Goal: Information Seeking & Learning: Find specific fact

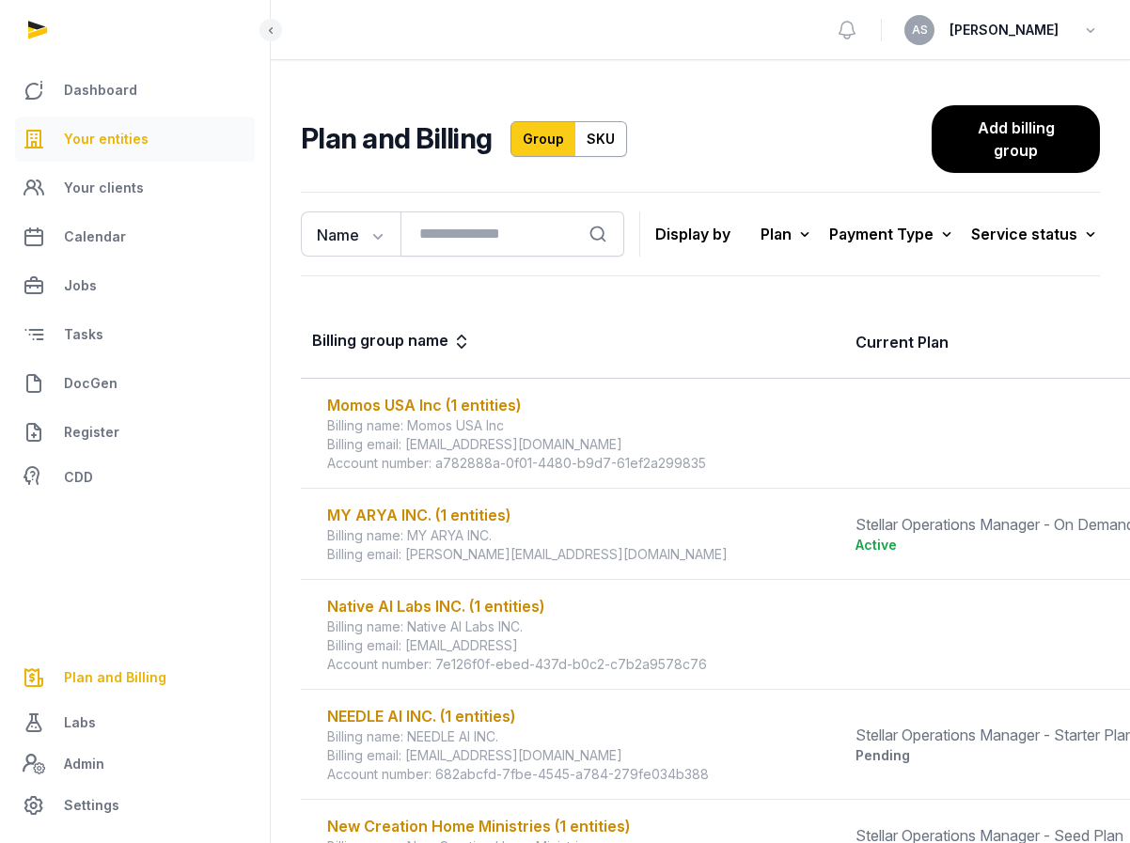
click at [110, 135] on span "Your entities" at bounding box center [106, 139] width 85 height 23
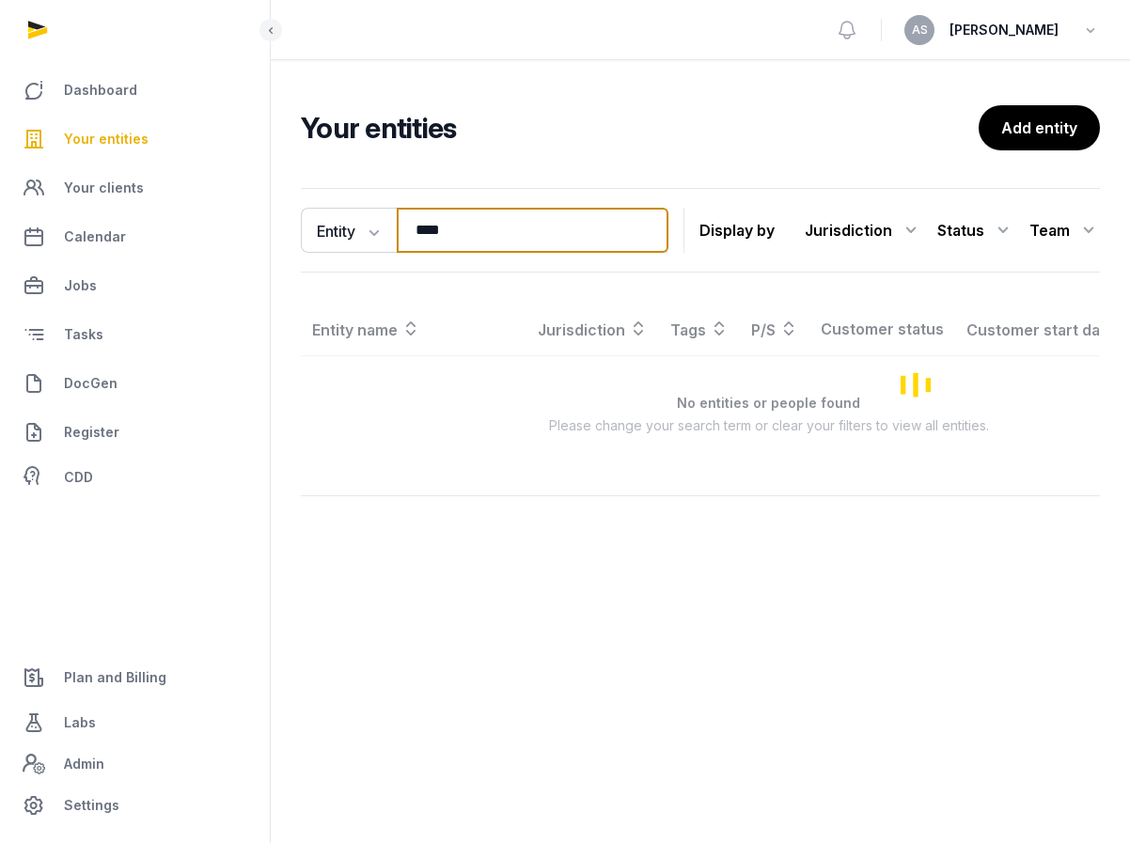
click at [485, 215] on input "****" at bounding box center [533, 230] width 272 height 45
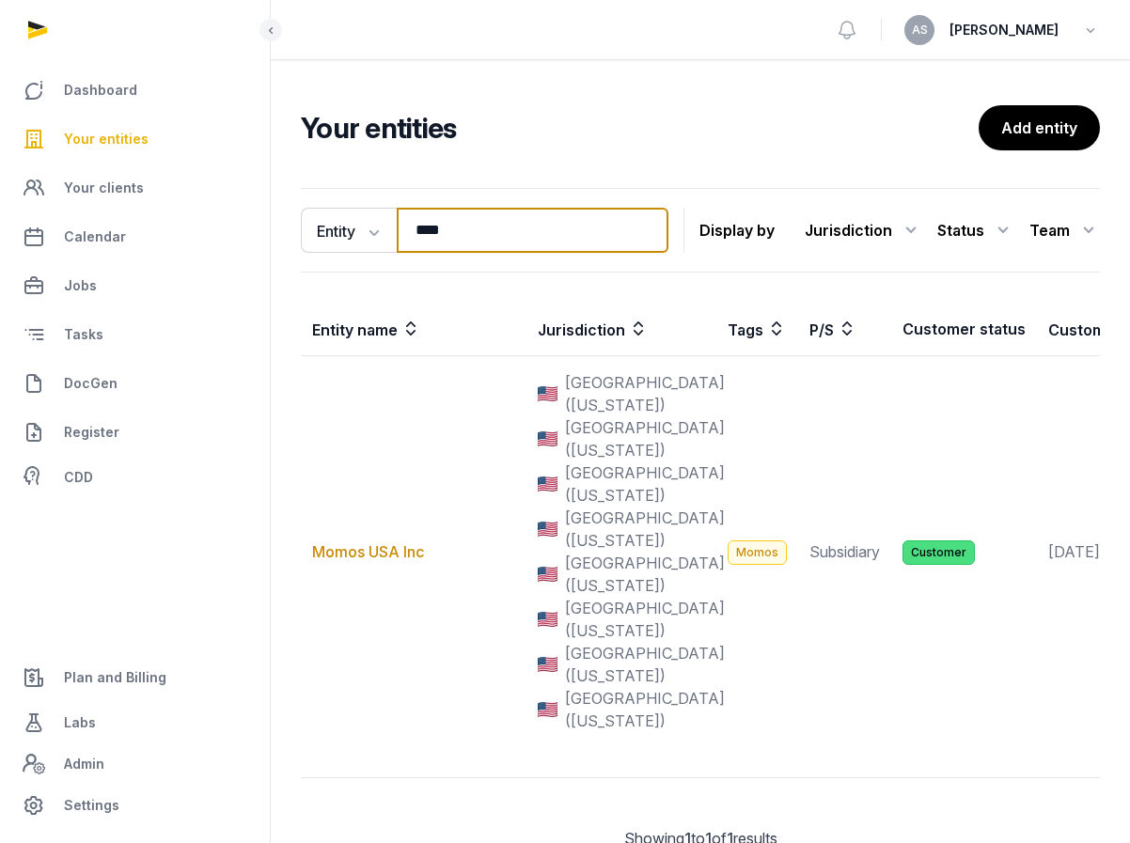
drag, startPoint x: 491, startPoint y: 235, endPoint x: 382, endPoint y: 205, distance: 113.1
click at [384, 209] on div "Entity Entity People Tags Services **** Search" at bounding box center [485, 230] width 368 height 45
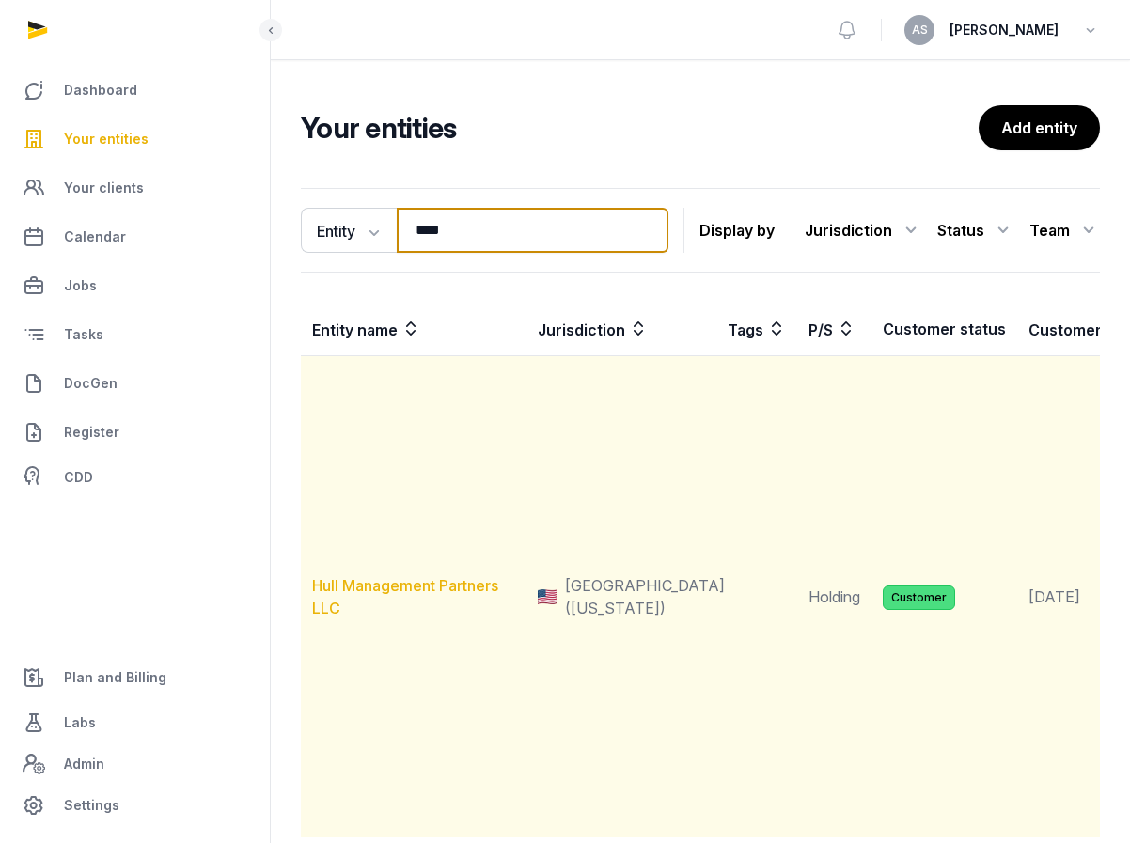
type input "****"
click at [405, 585] on link "Hull Management Partners LLC" at bounding box center [405, 596] width 186 height 41
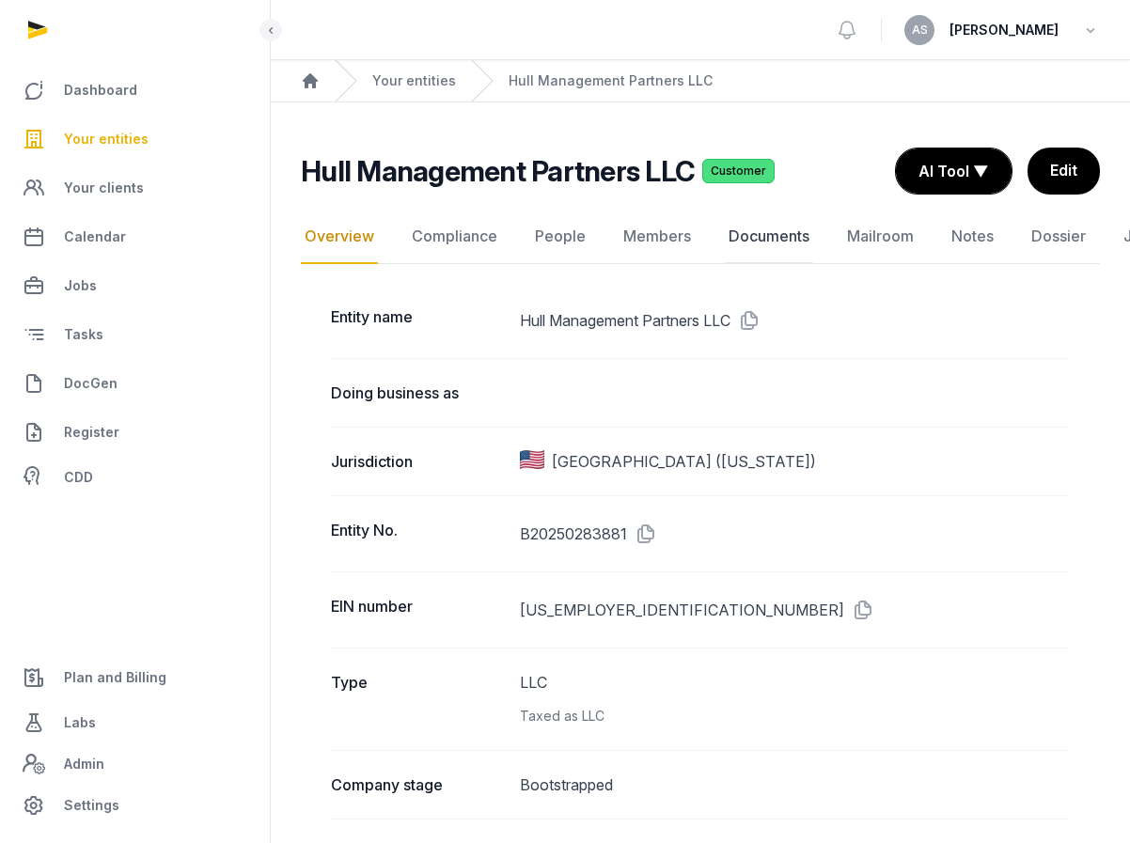
click at [775, 240] on link "Documents" at bounding box center [769, 237] width 88 height 55
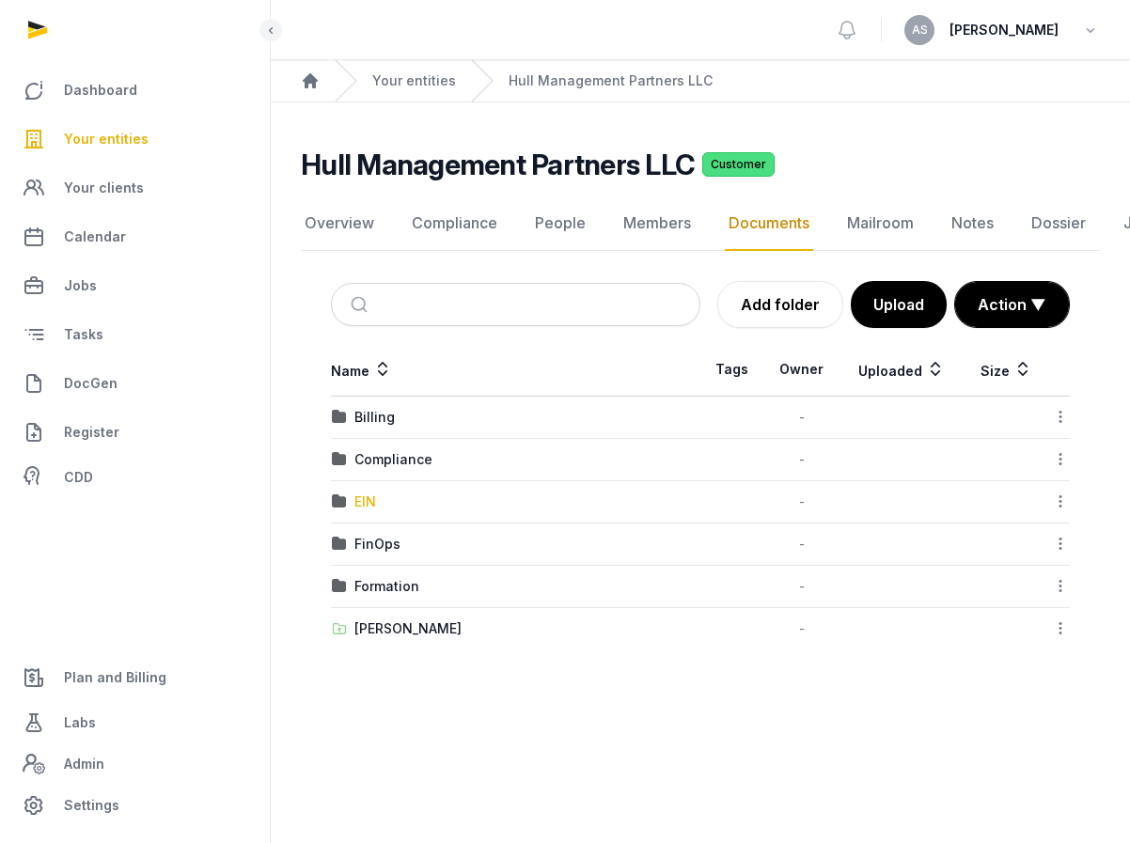
click at [366, 502] on div "EIN" at bounding box center [365, 502] width 22 height 19
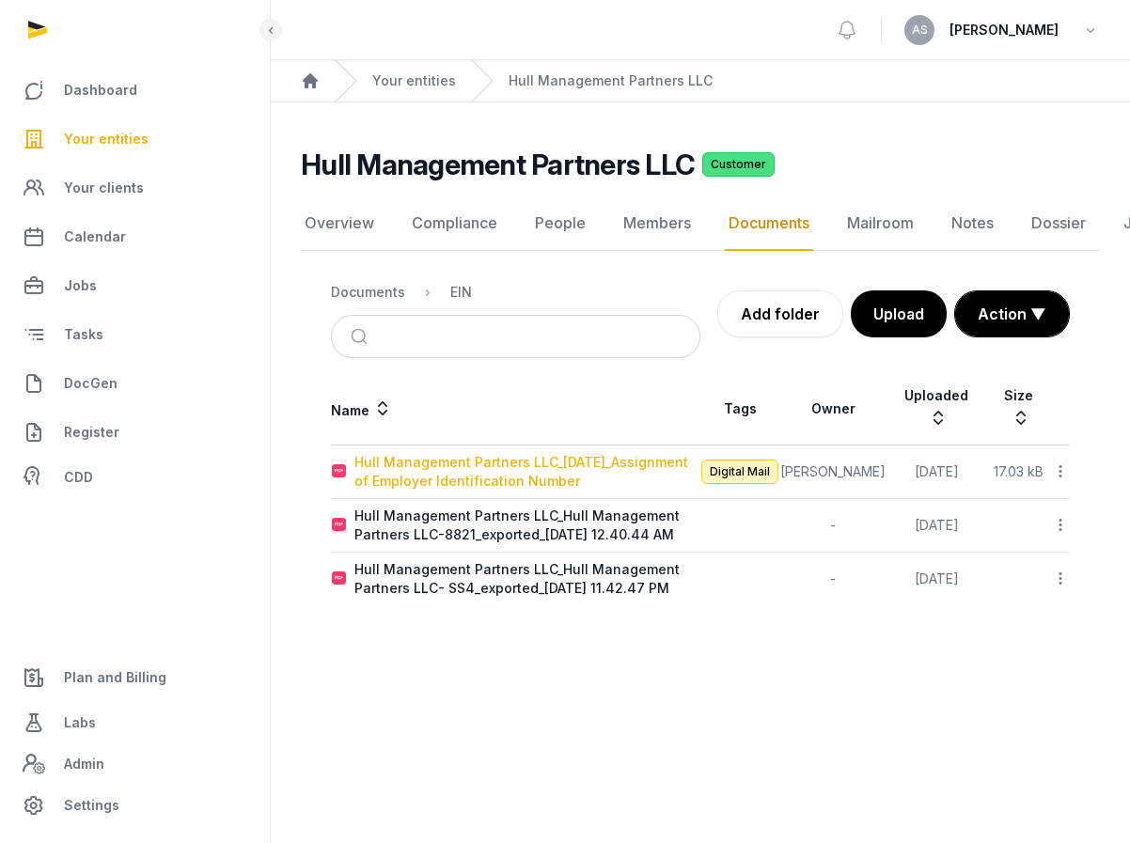
click at [473, 453] on div "Hull Management Partners LLC_[DATE]_Assignment of Employer Identification Number" at bounding box center [526, 472] width 345 height 38
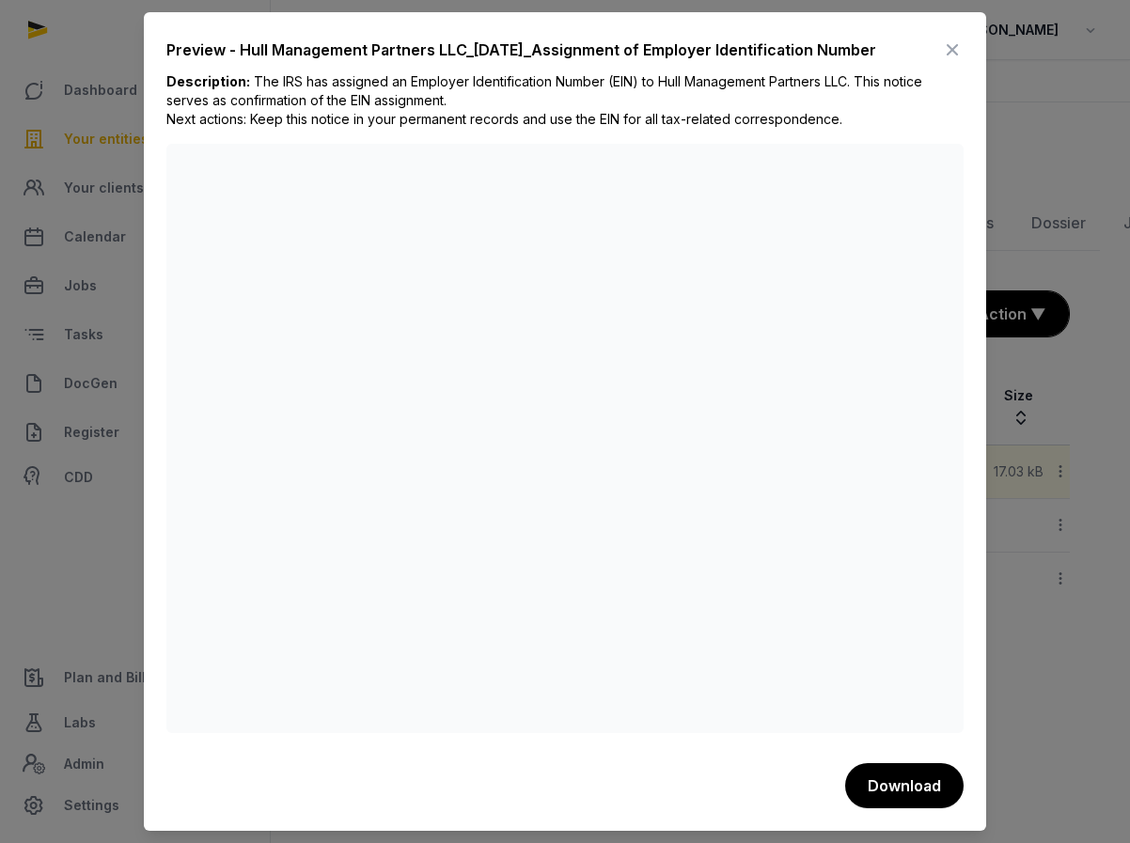
click at [955, 50] on icon at bounding box center [952, 50] width 23 height 30
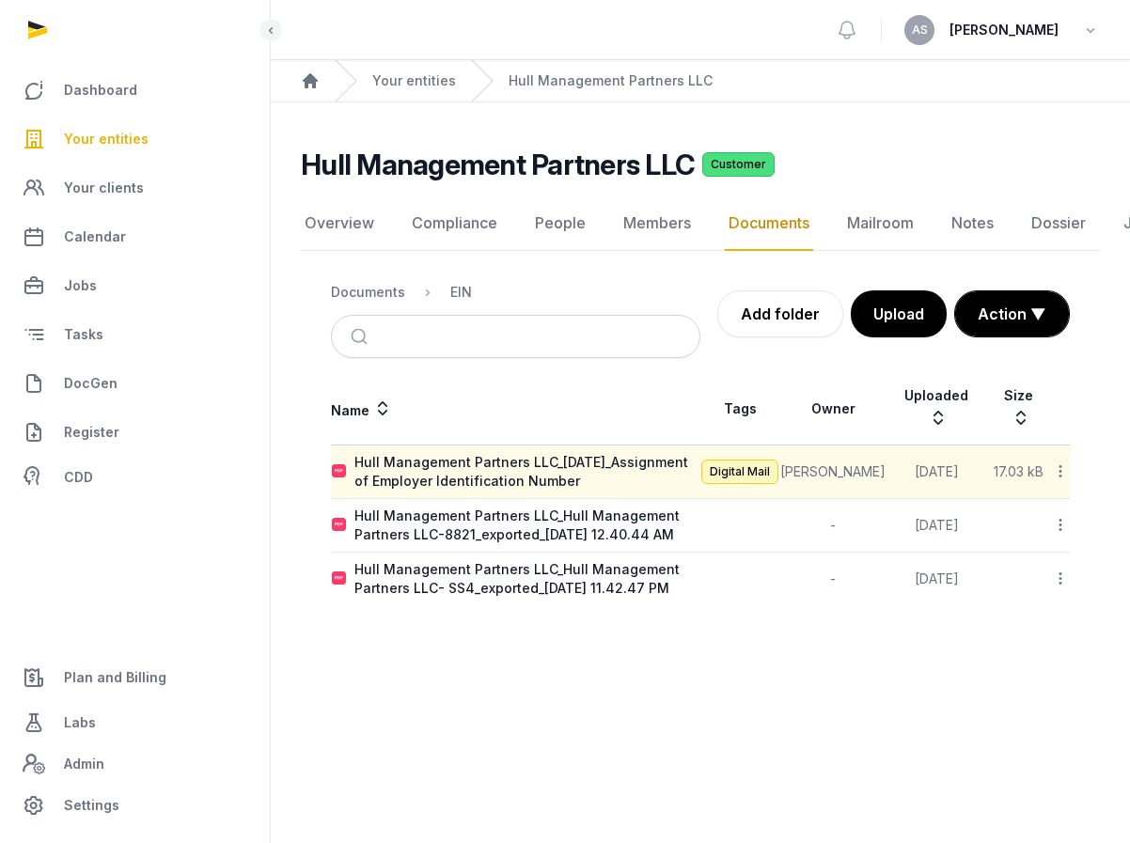
click at [132, 135] on span "Your entities" at bounding box center [106, 139] width 85 height 23
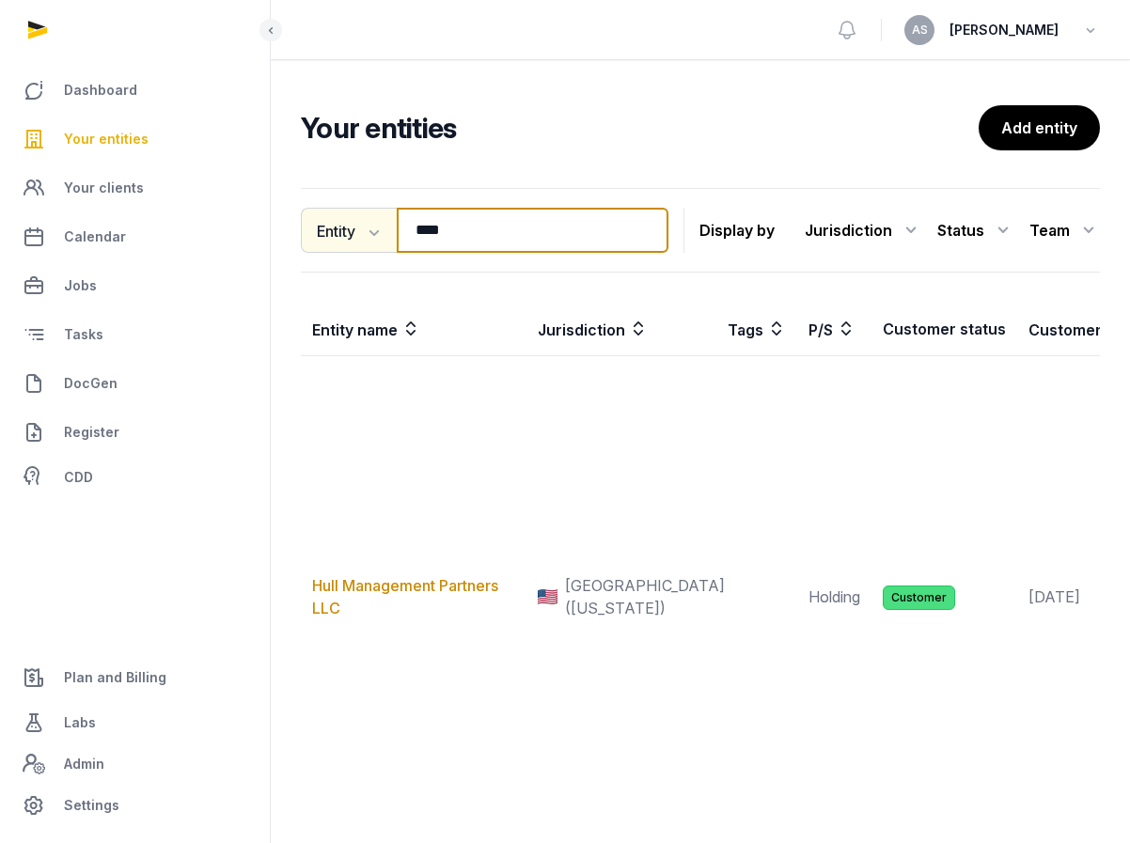
drag, startPoint x: 485, startPoint y: 225, endPoint x: 360, endPoint y: 220, distance: 125.1
click at [360, 224] on div "Entity Entity People Tags Services **** Search" at bounding box center [485, 230] width 368 height 45
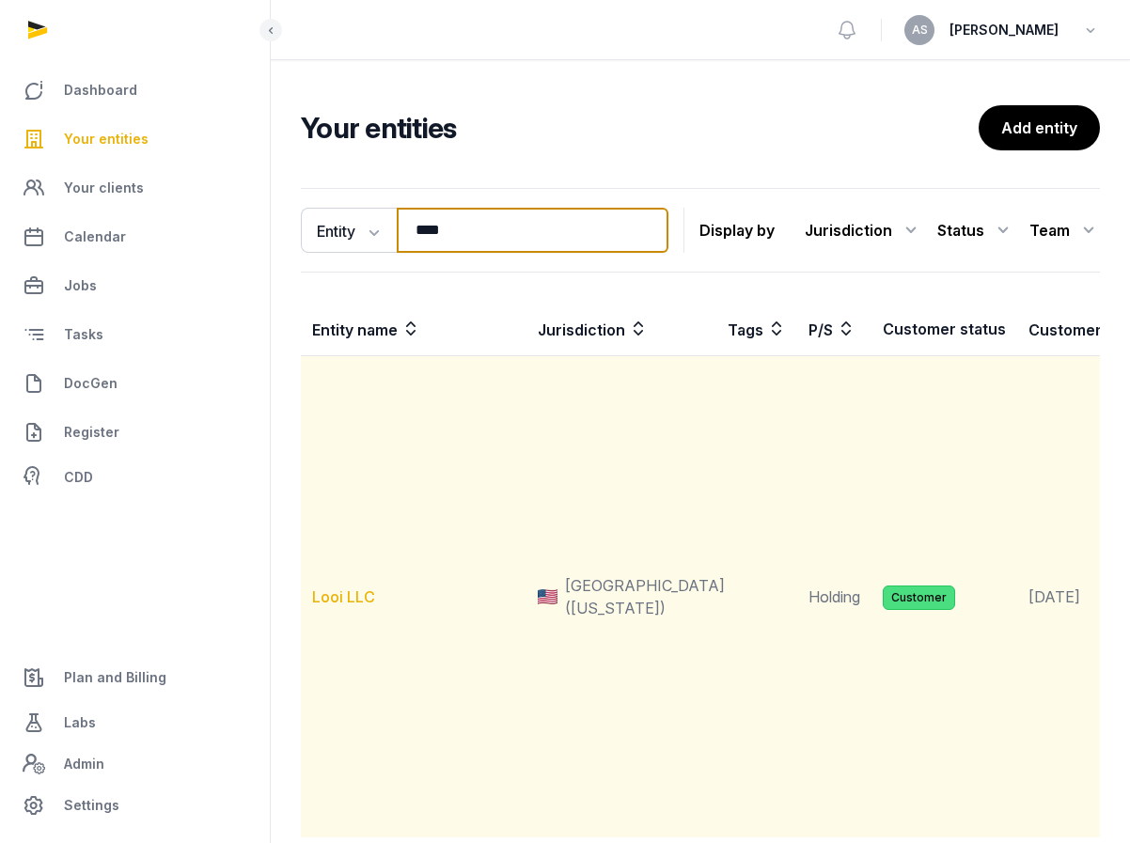
type input "****"
click at [354, 602] on link "Looi LLC" at bounding box center [343, 597] width 63 height 19
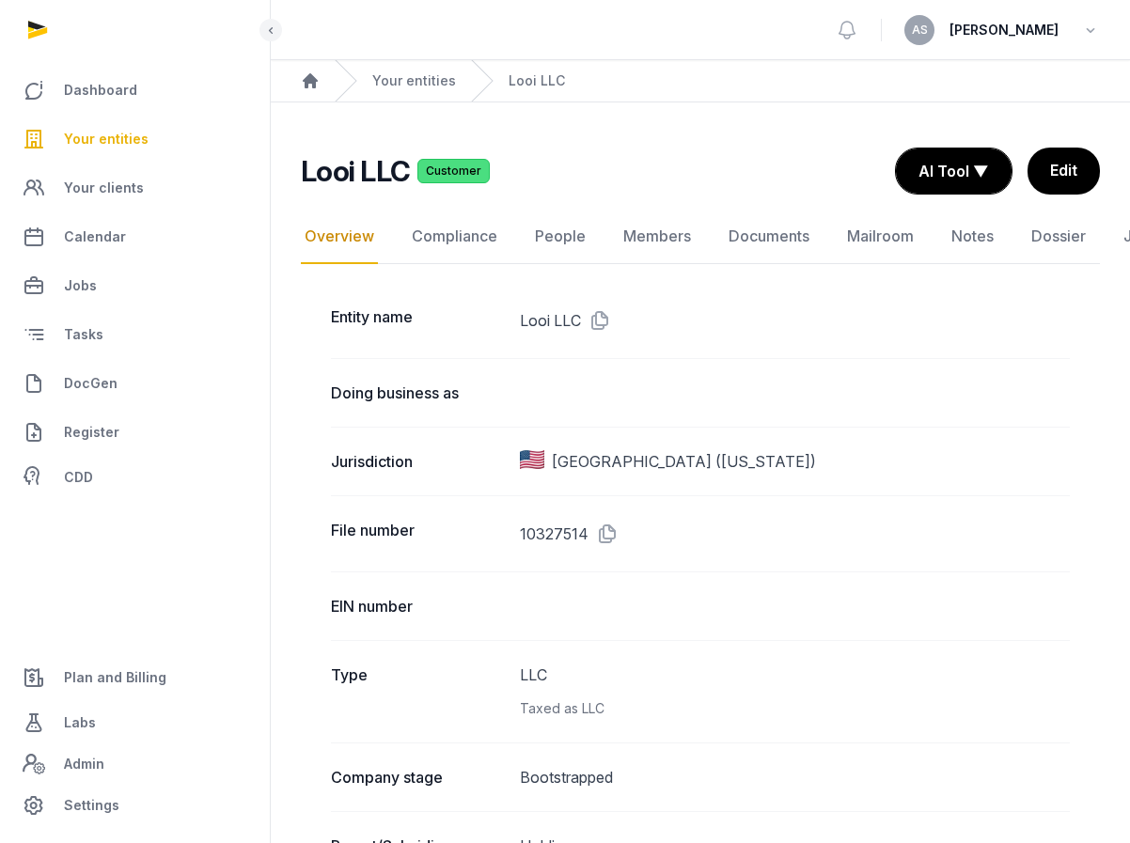
click at [714, 435] on div "Jurisdiction [GEOGRAPHIC_DATA] ([US_STATE])" at bounding box center [700, 461] width 739 height 69
click at [561, 228] on link "People" at bounding box center [560, 237] width 58 height 55
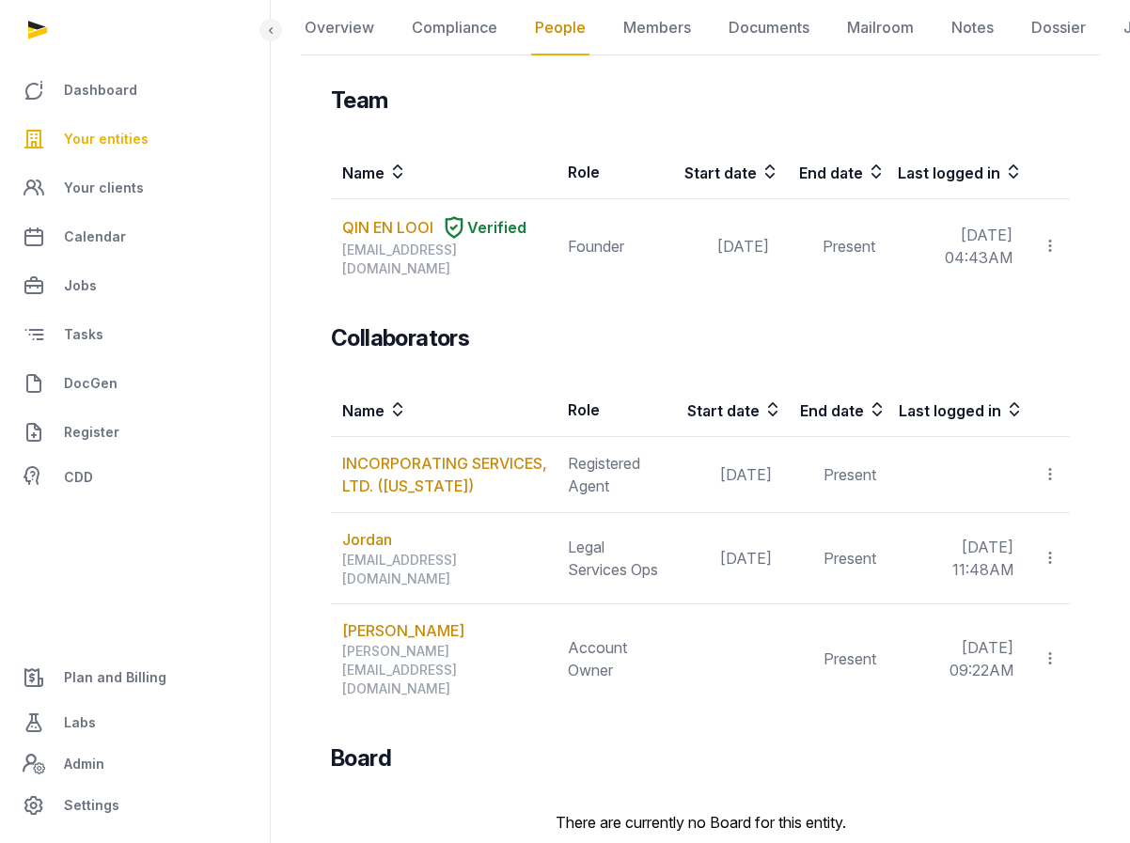
scroll to position [212, 0]
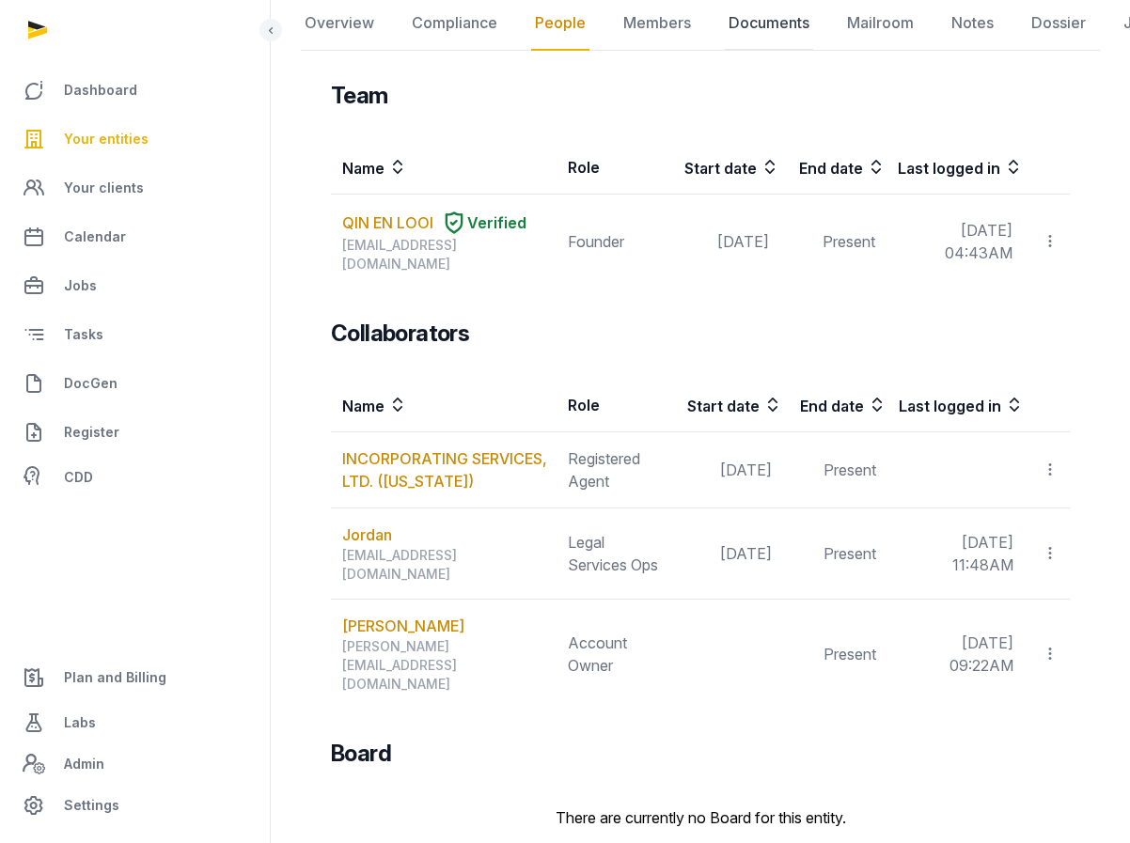
click at [777, 23] on link "Documents" at bounding box center [769, 23] width 88 height 55
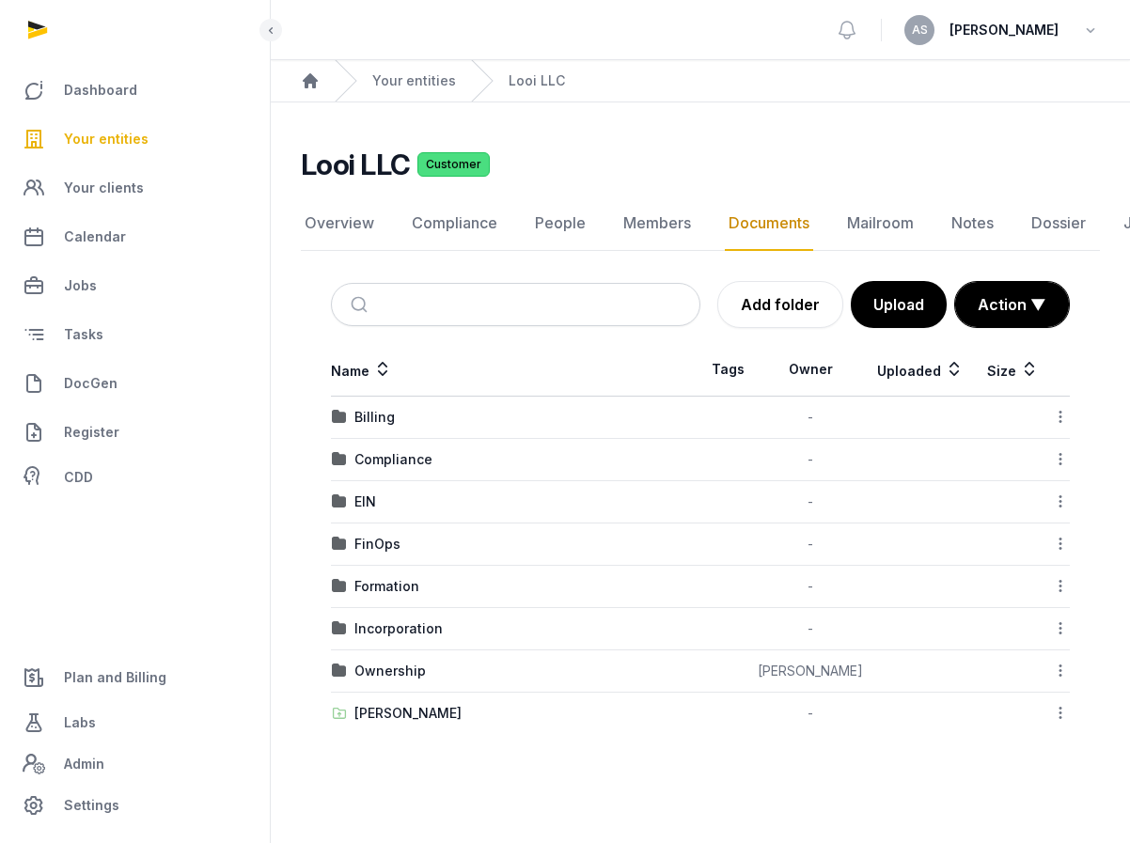
click at [386, 660] on td "Ownership" at bounding box center [515, 671] width 369 height 42
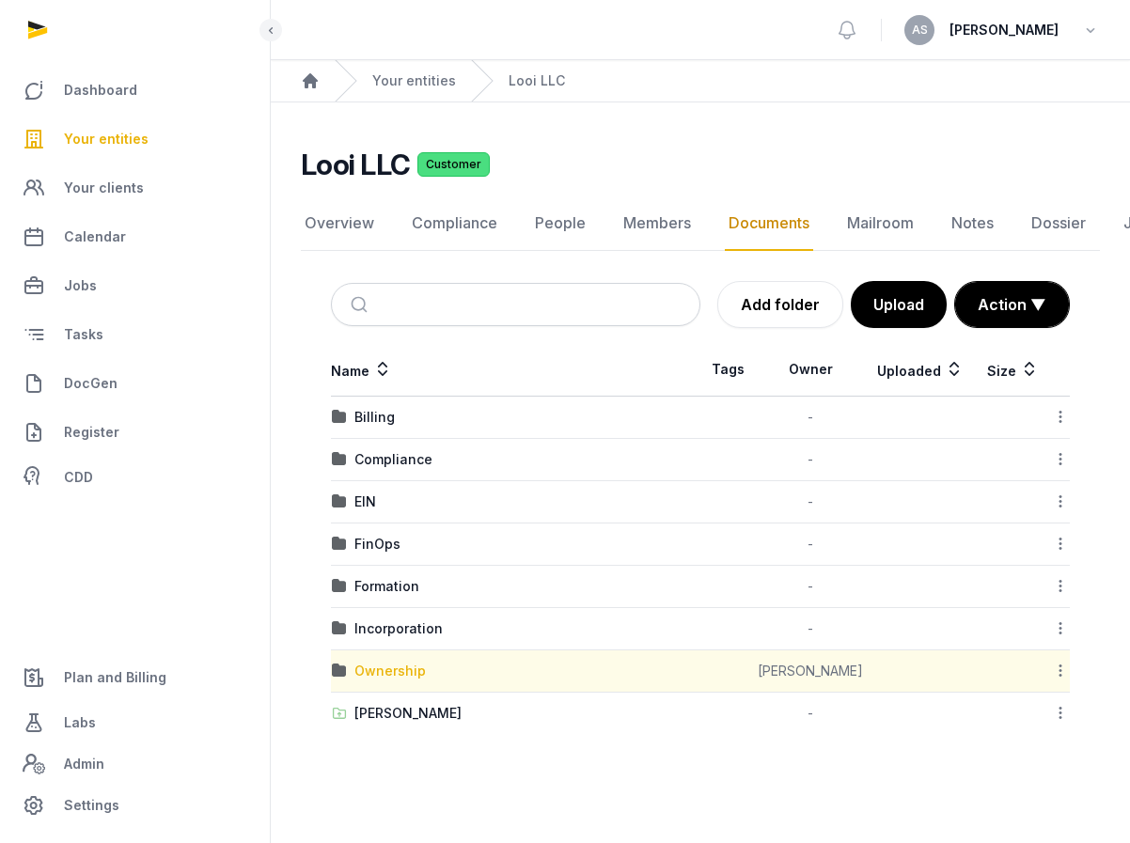
click at [386, 665] on div "Ownership" at bounding box center [389, 671] width 71 height 19
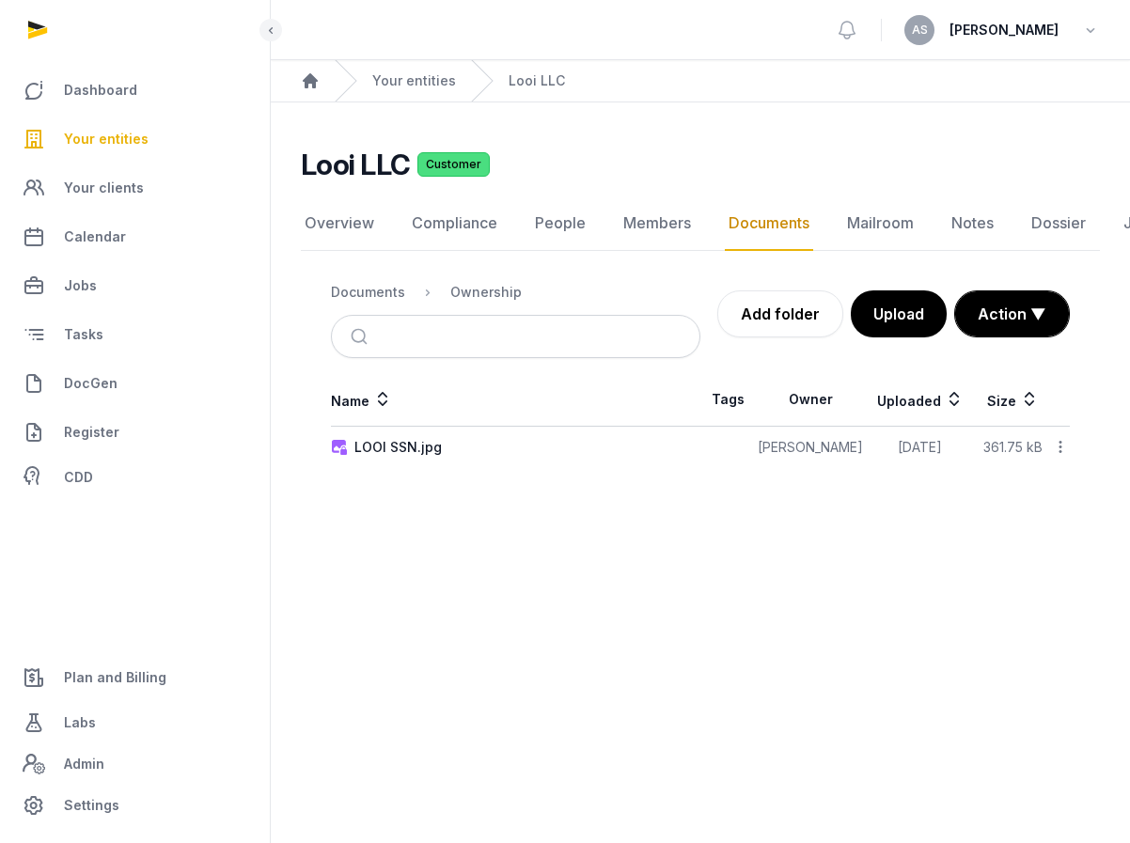
click at [420, 435] on td "LOOI SSN.jpg" at bounding box center [515, 448] width 369 height 42
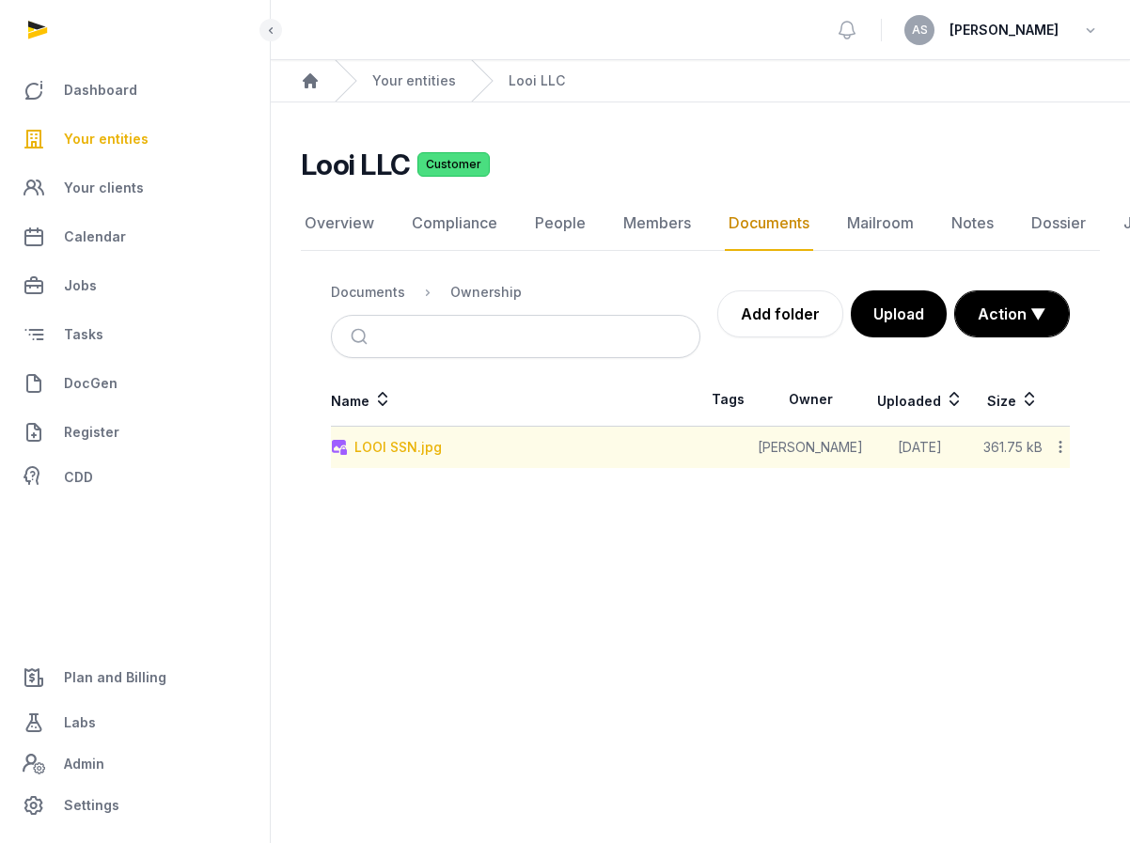
click at [407, 454] on div "LOOI SSN.jpg" at bounding box center [397, 447] width 87 height 19
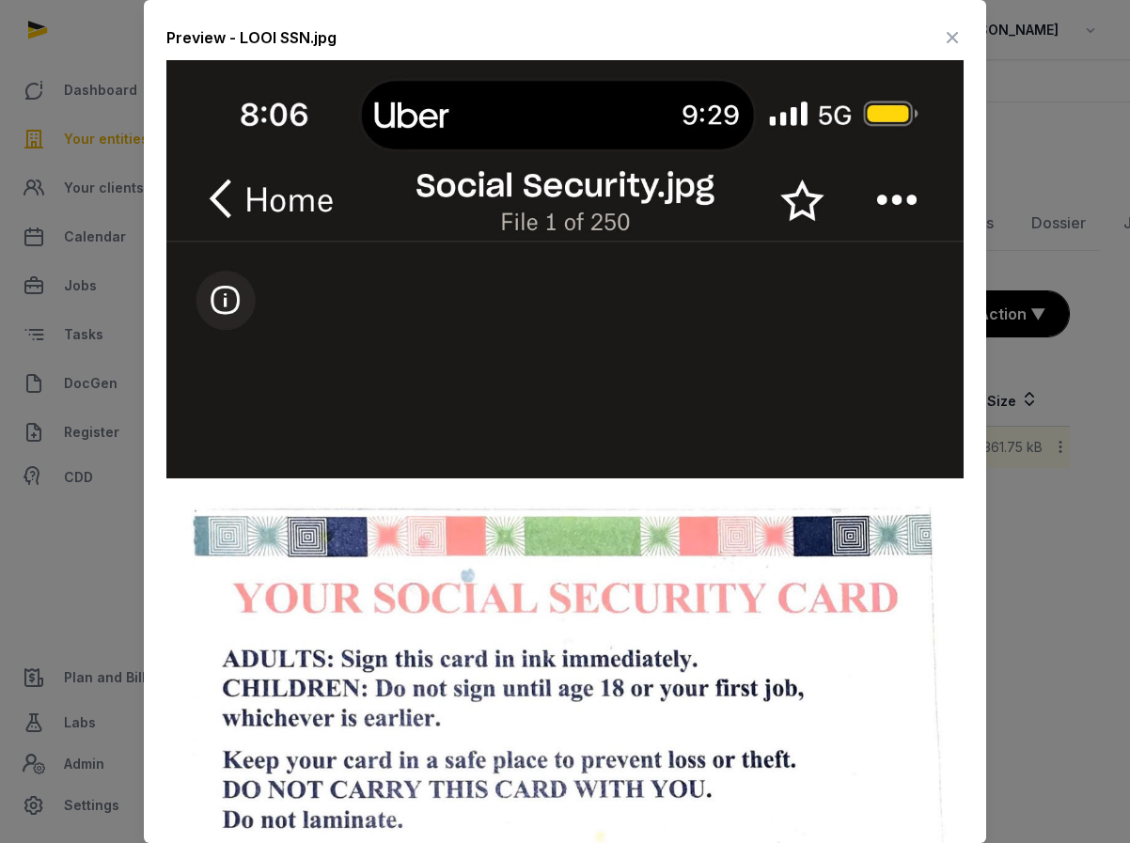
click at [959, 35] on icon at bounding box center [952, 38] width 23 height 30
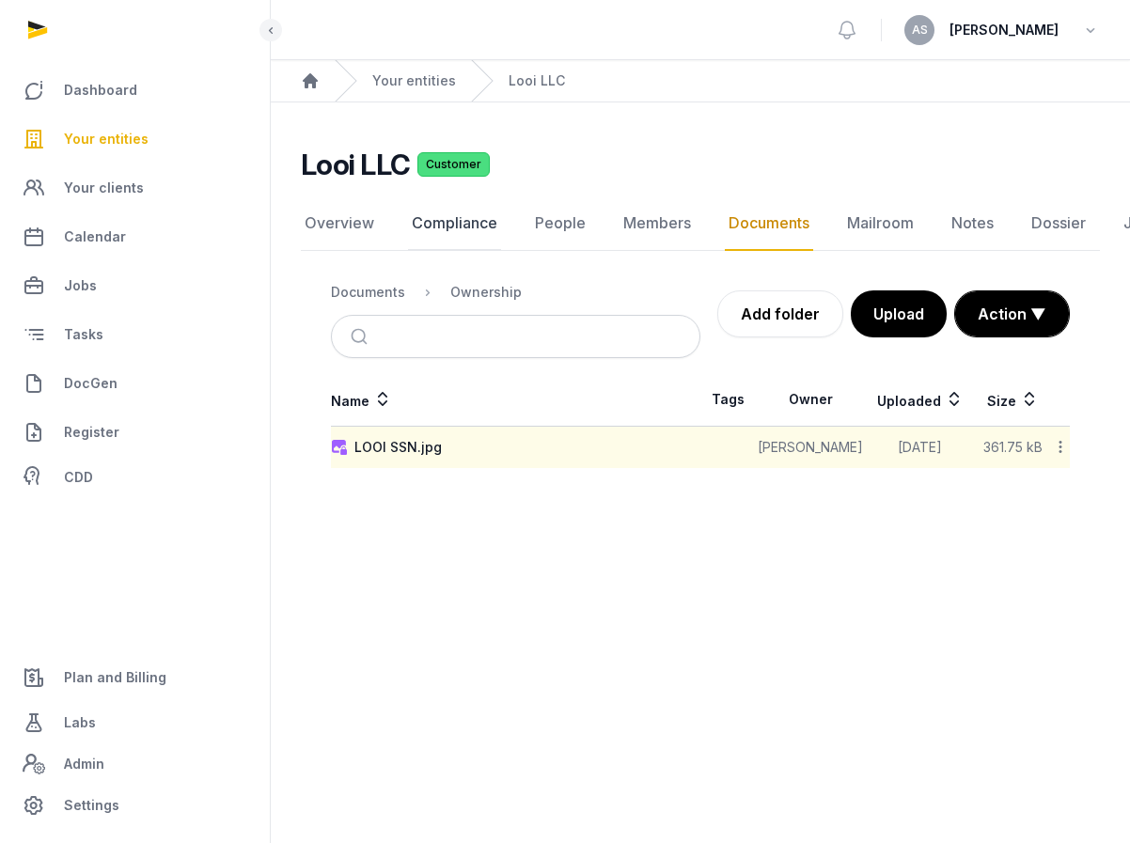
click at [463, 233] on link "Compliance" at bounding box center [454, 223] width 93 height 55
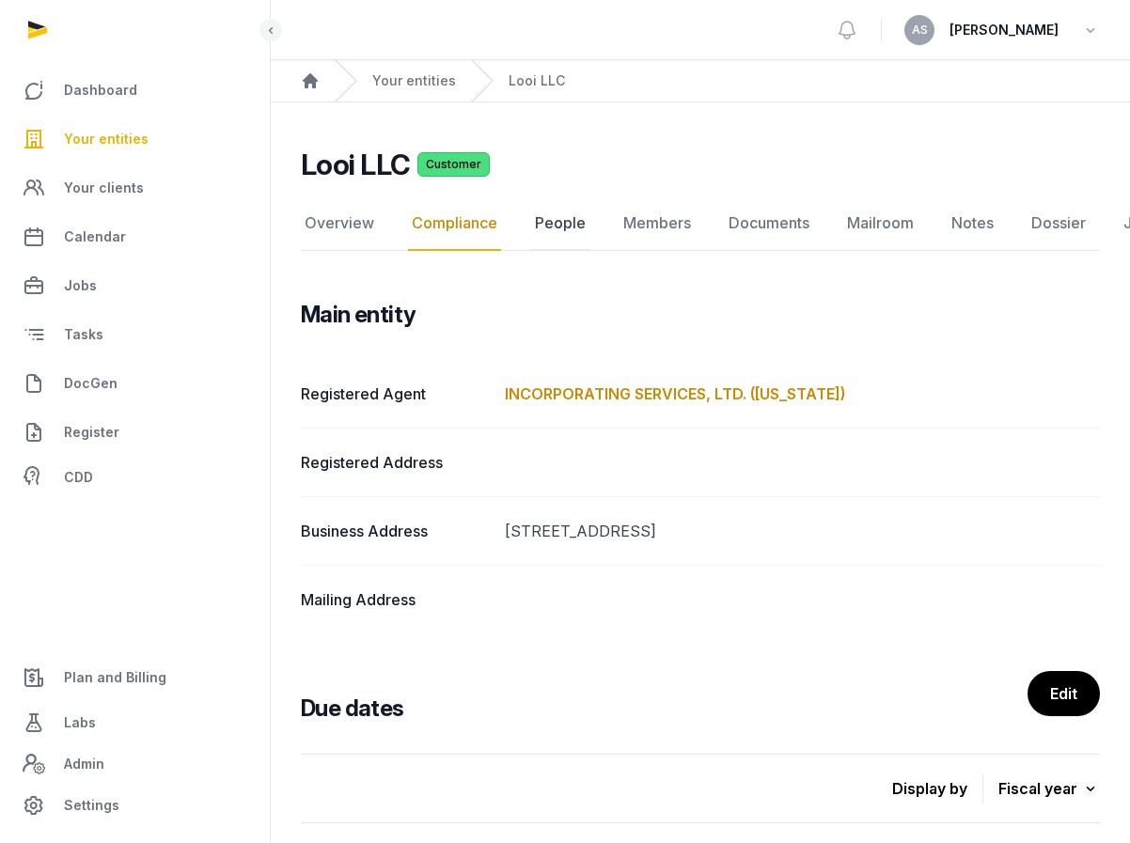
click at [564, 227] on link "People" at bounding box center [560, 223] width 58 height 55
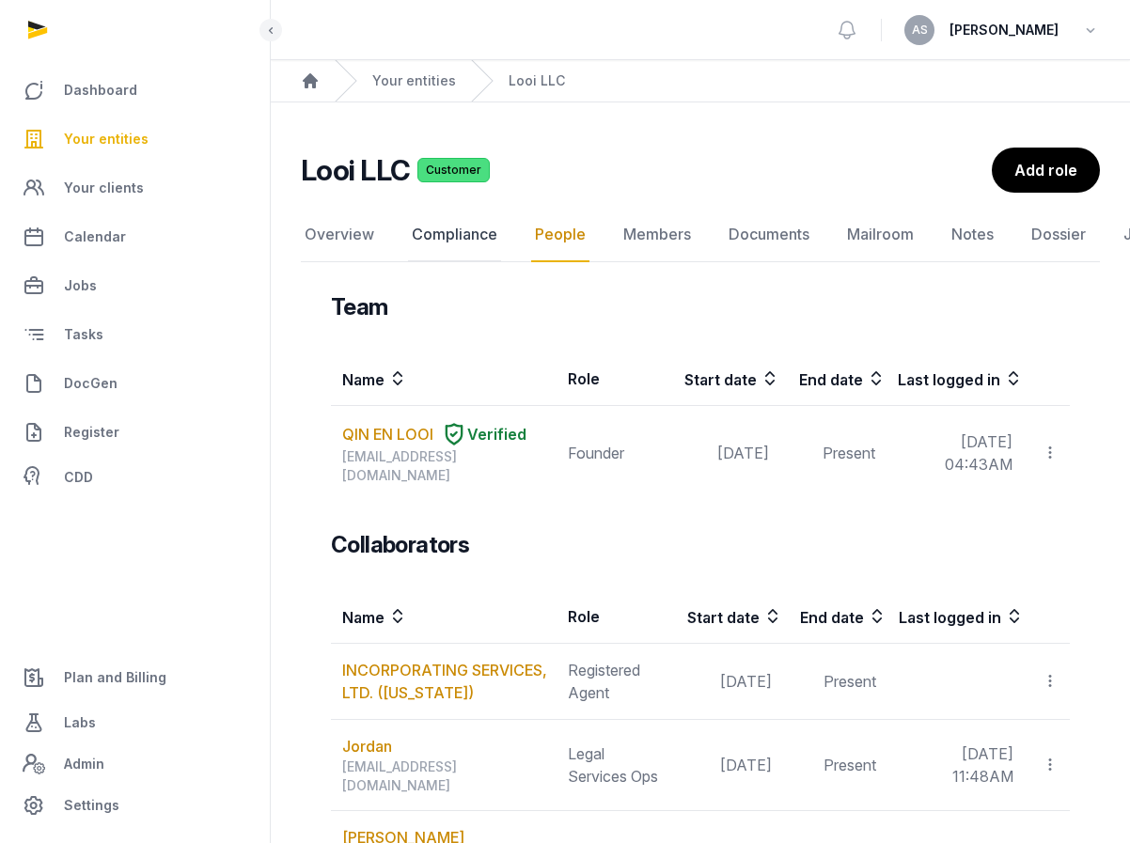
click at [463, 235] on link "Compliance" at bounding box center [454, 235] width 93 height 55
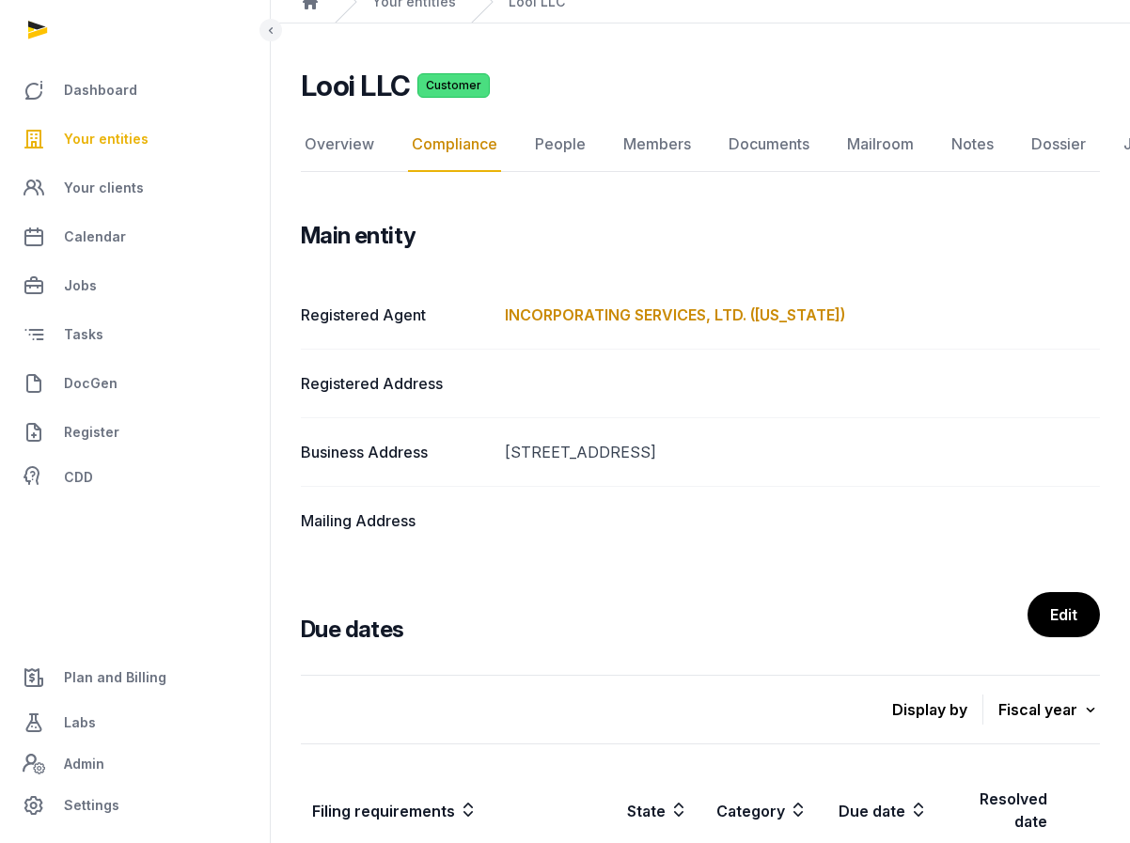
scroll to position [92, 0]
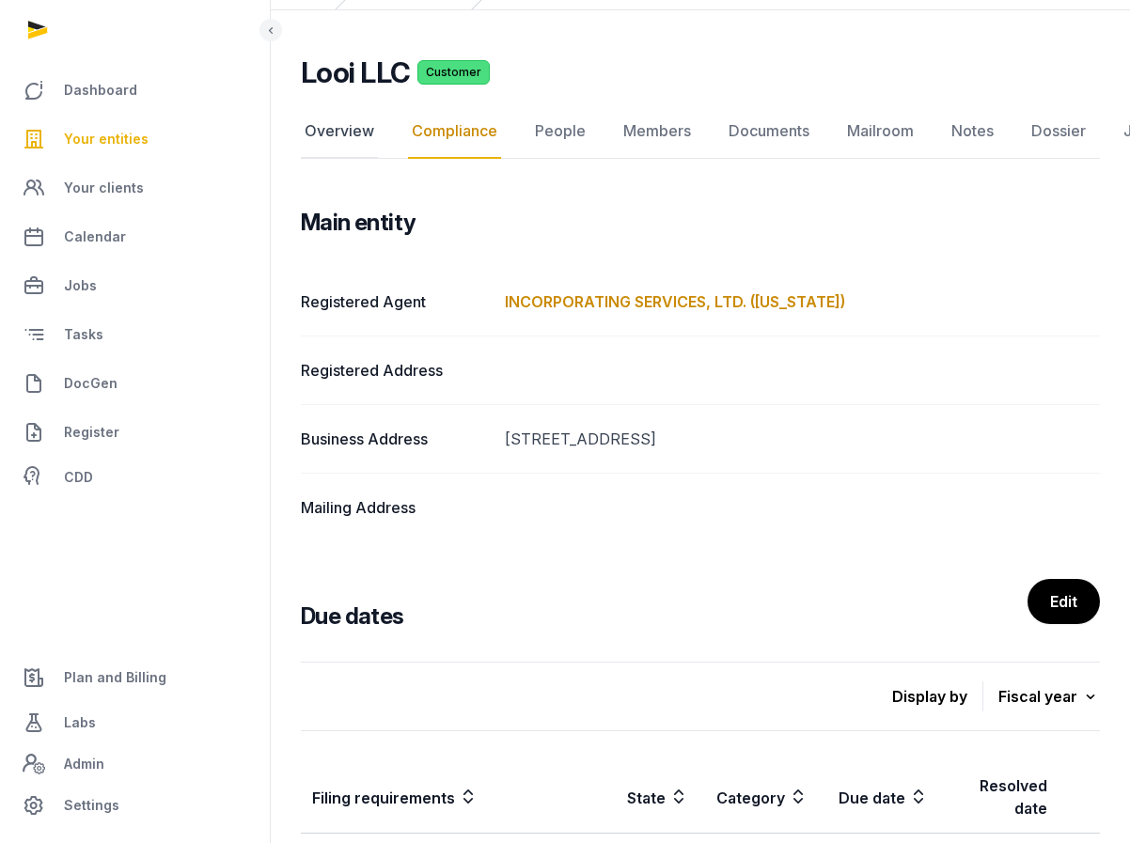
click at [306, 133] on link "Overview" at bounding box center [339, 131] width 77 height 55
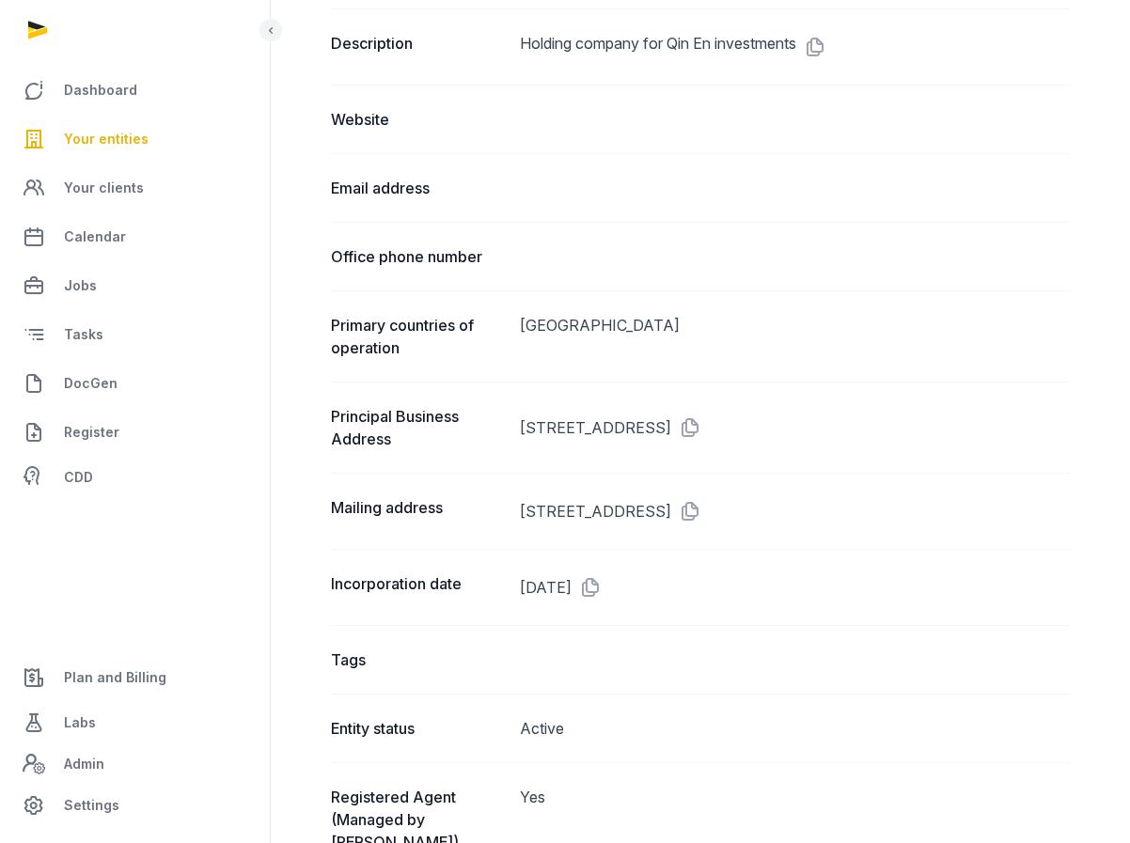
scroll to position [967, 0]
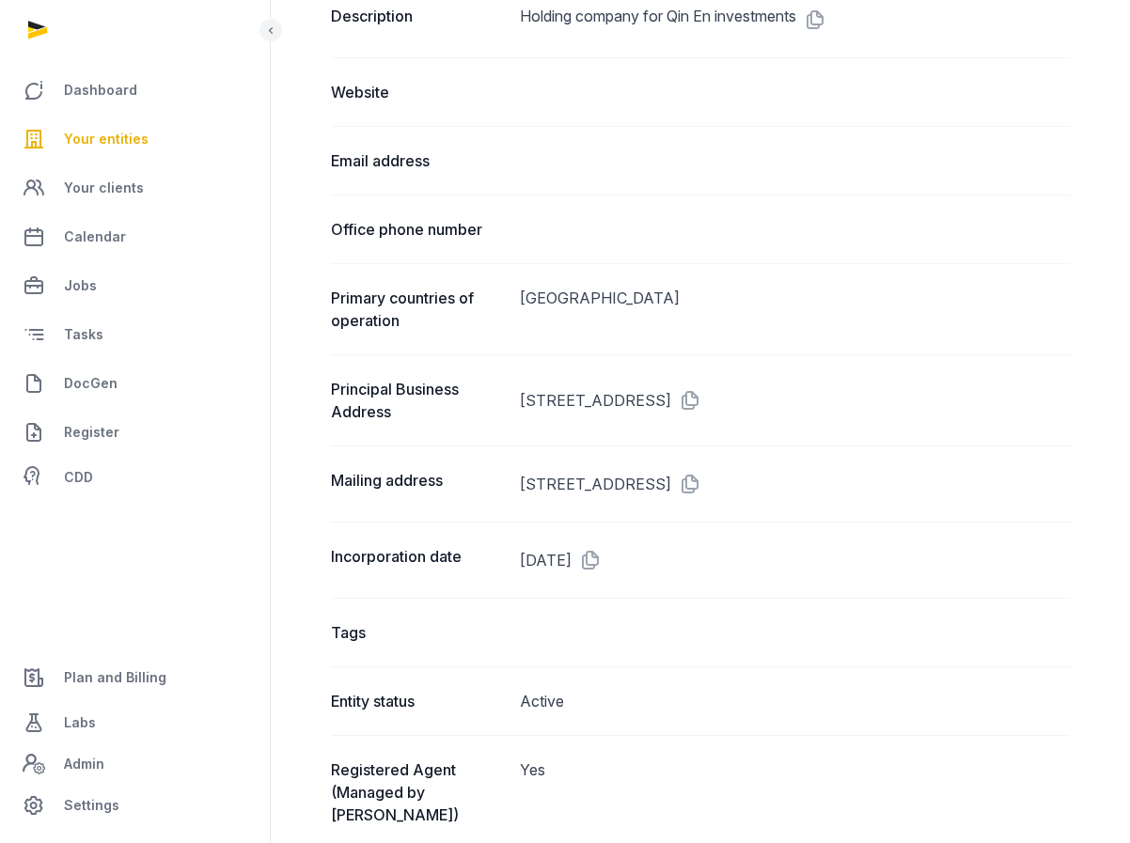
drag, startPoint x: 756, startPoint y: 397, endPoint x: 540, endPoint y: 378, distance: 217.0
click at [540, 382] on dd "[STREET_ADDRESS]" at bounding box center [795, 400] width 551 height 45
copy dd "[STREET_ADDRESS]"
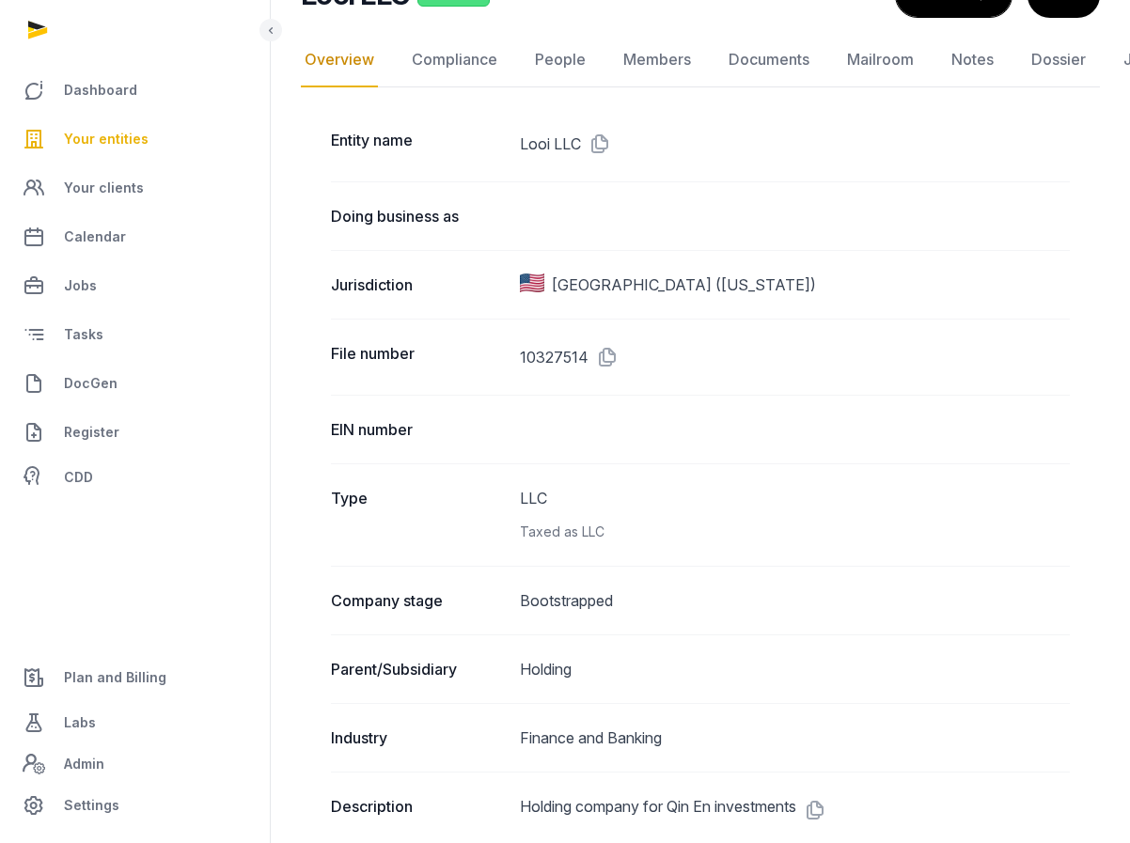
scroll to position [127, 0]
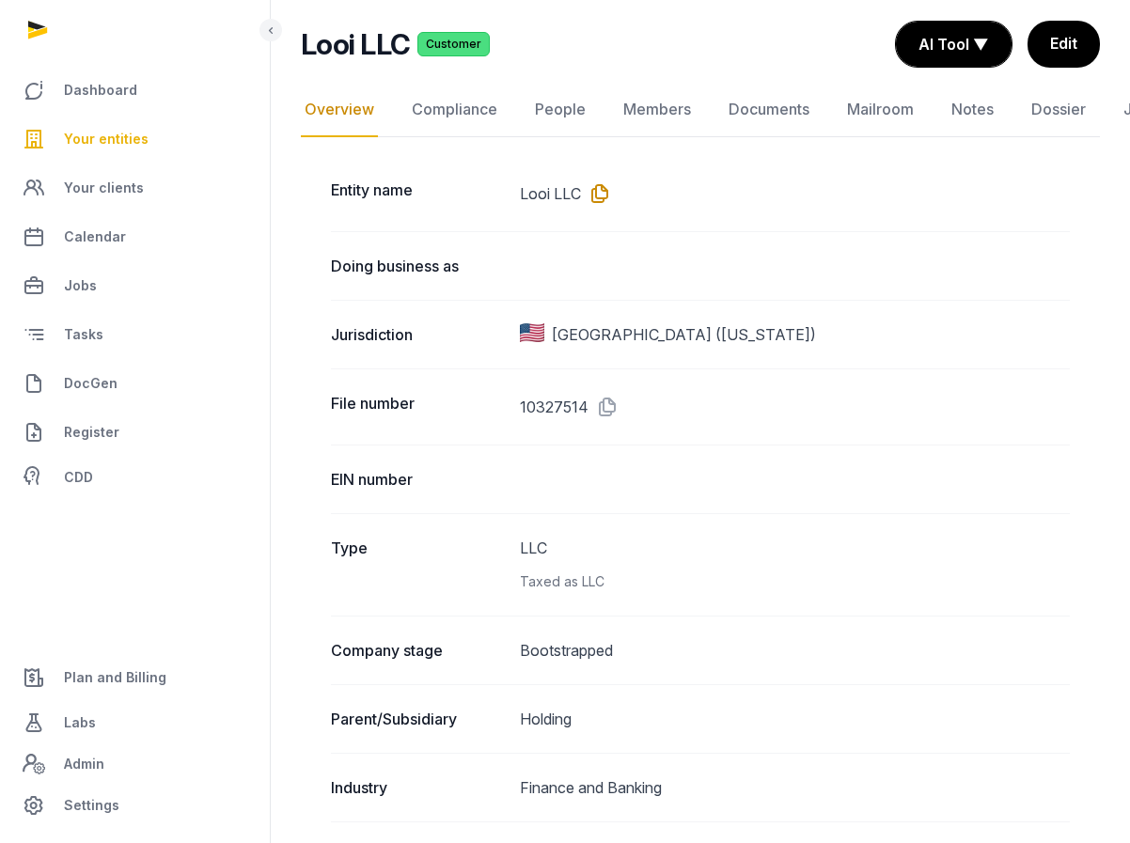
click at [595, 193] on icon at bounding box center [596, 194] width 30 height 30
